Goal: Entertainment & Leisure: Consume media (video, audio)

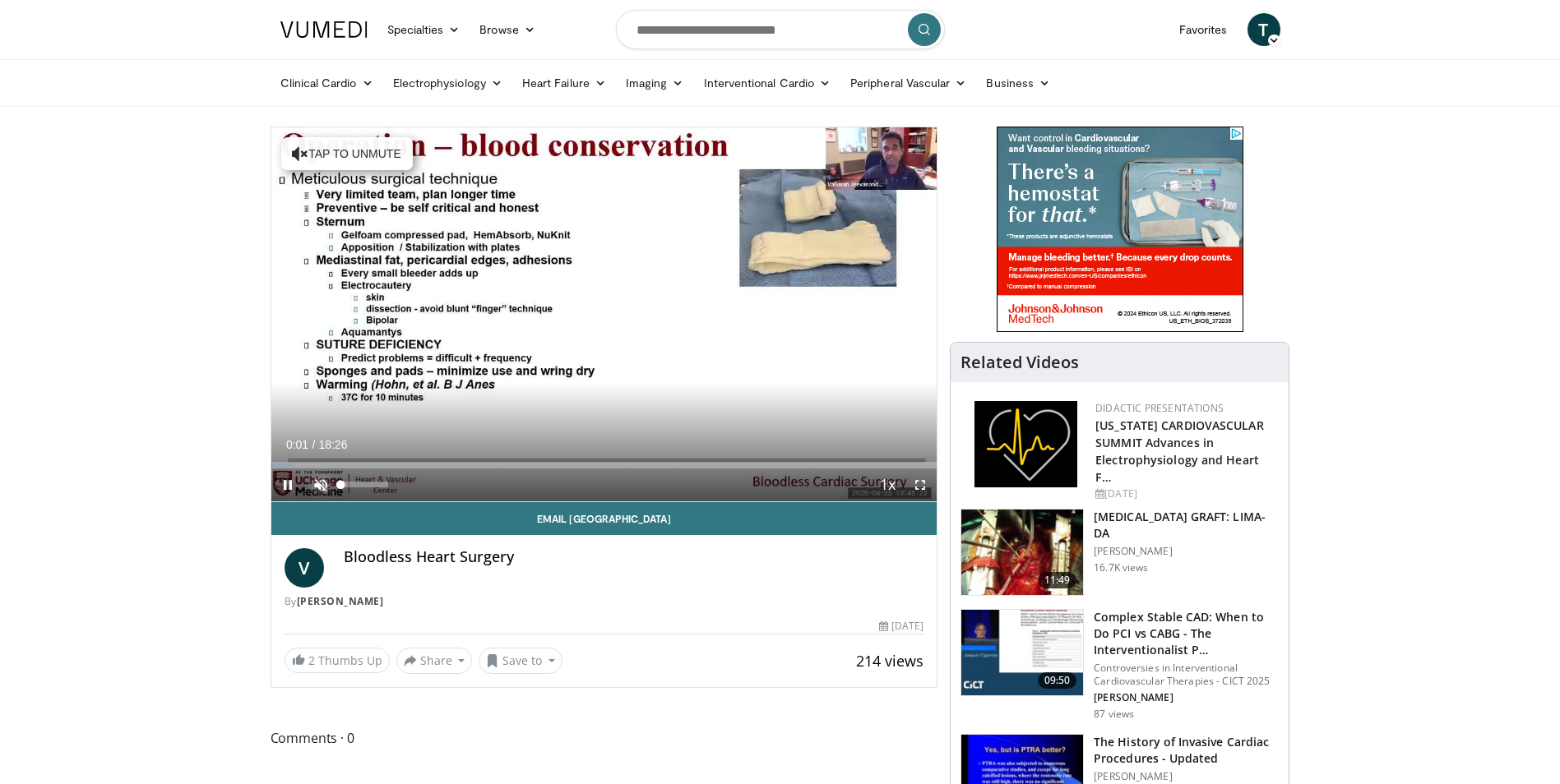
click at [319, 484] on span "Video Player" at bounding box center [320, 485] width 33 height 33
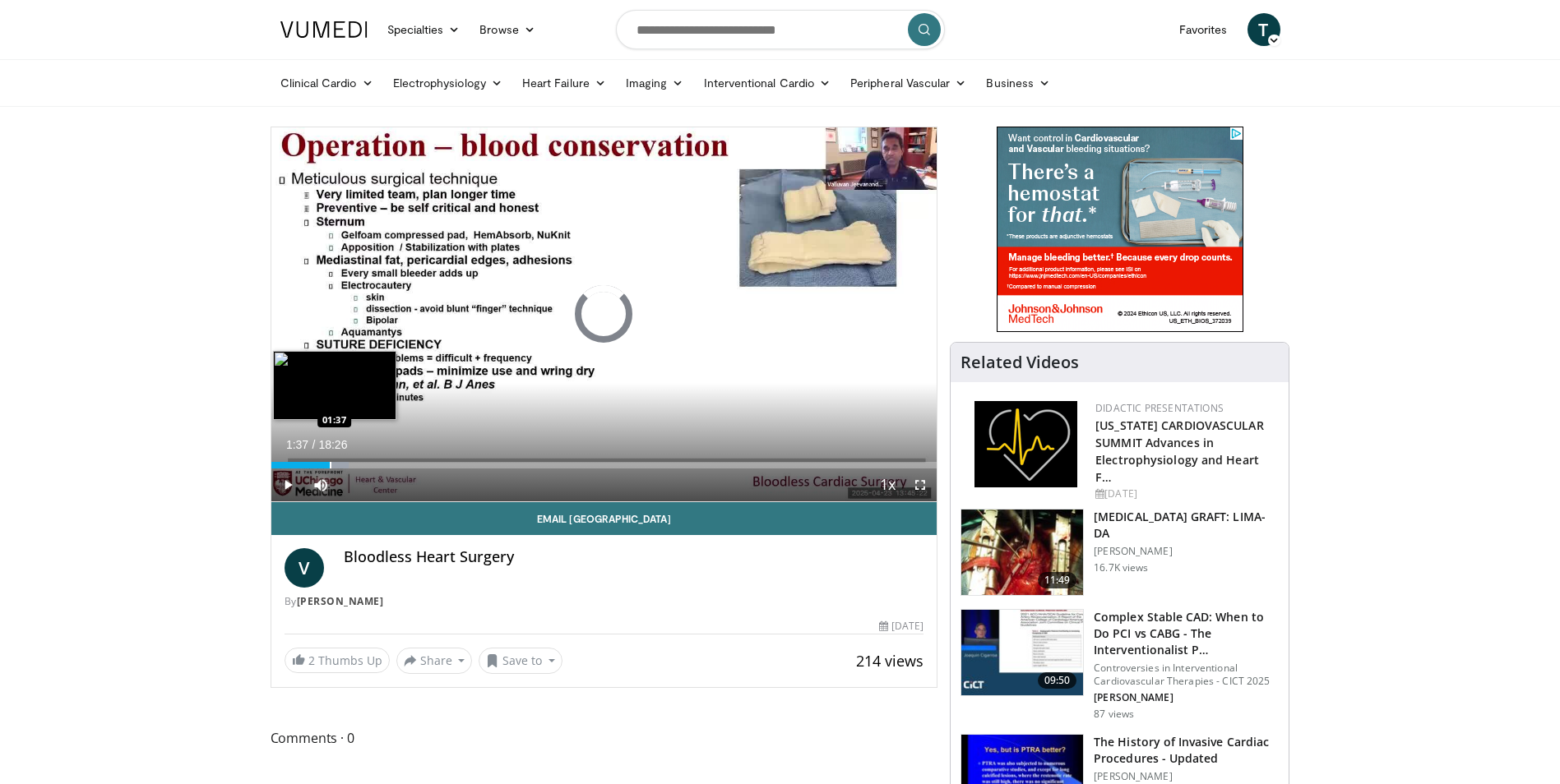
click at [329, 458] on div "Loaded : 11.64% 01:37 01:37" at bounding box center [604, 461] width 666 height 15
click at [351, 462] on div "Progress Bar" at bounding box center [352, 465] width 2 height 7
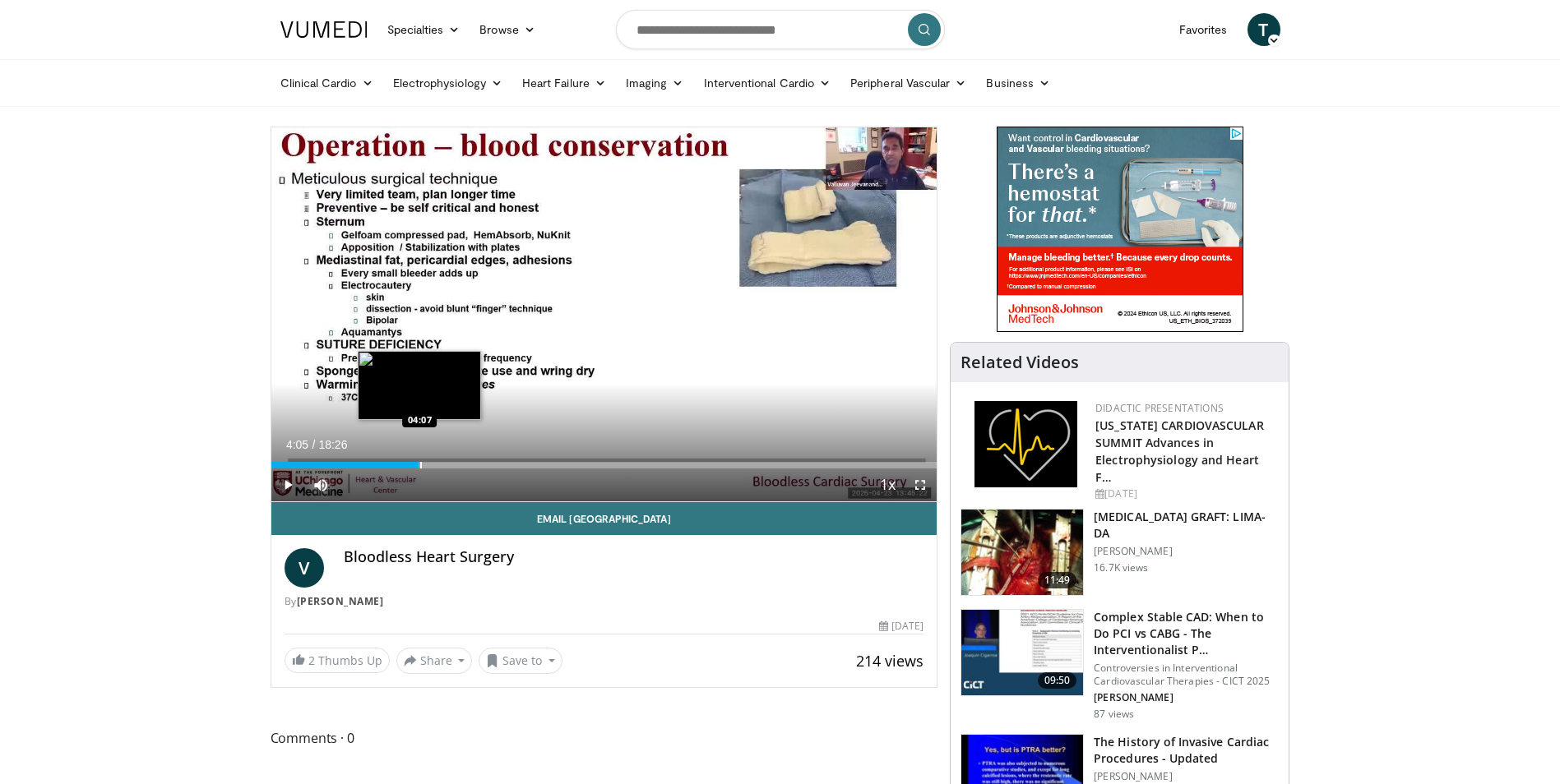
click at [420, 463] on div "Progress Bar" at bounding box center [421, 465] width 2 height 7
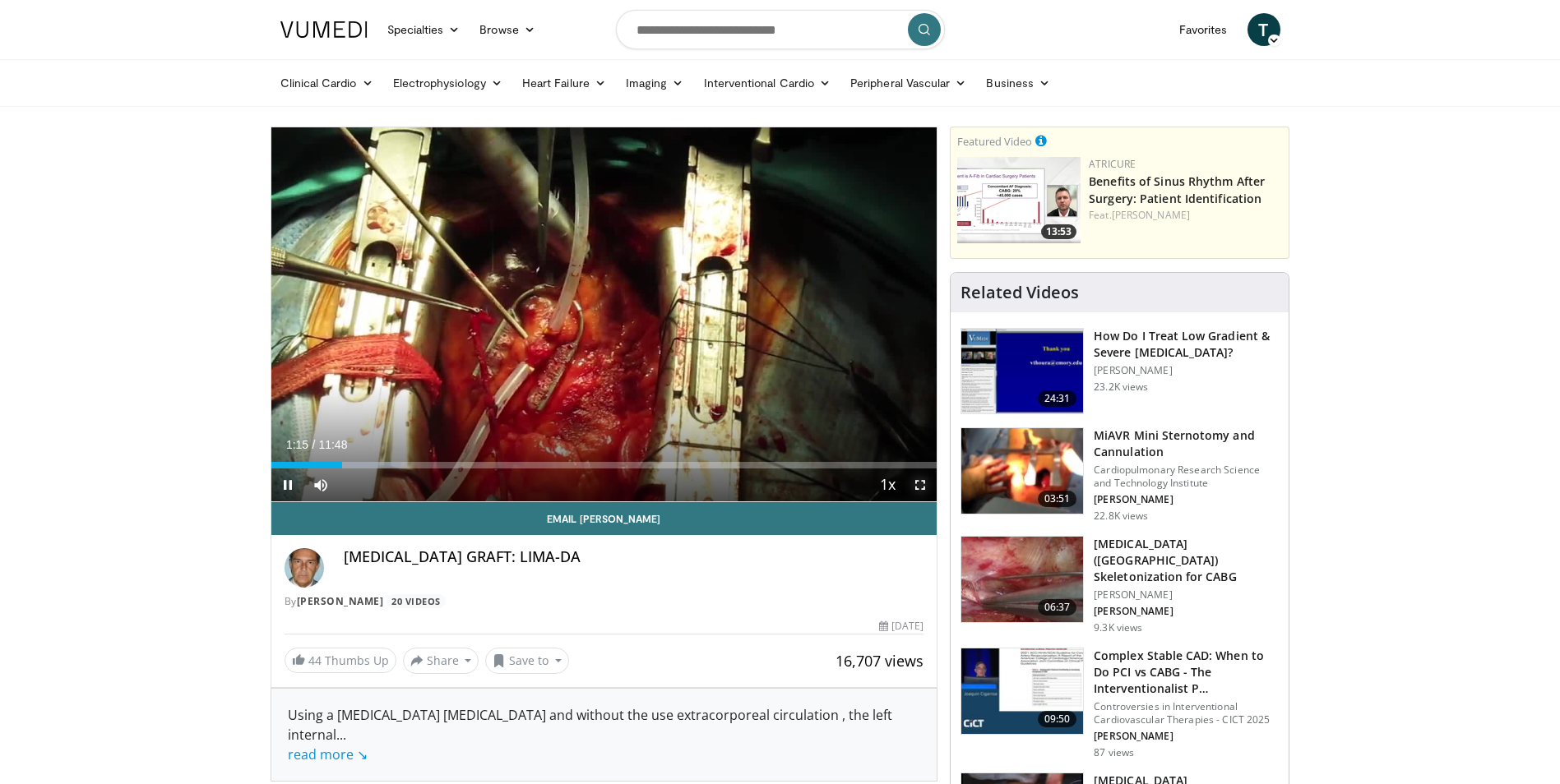
click at [922, 485] on span "Video Player" at bounding box center [920, 485] width 33 height 33
